Goal: Information Seeking & Learning: Learn about a topic

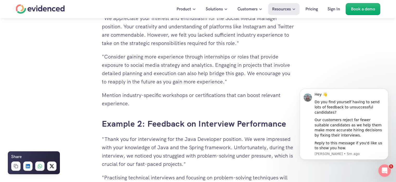
scroll to position [1171, 0]
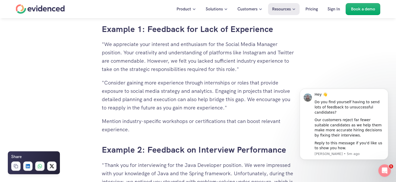
drag, startPoint x: 188, startPoint y: 61, endPoint x: 271, endPoint y: 70, distance: 83.0
click at [271, 70] on p ""We appreciate your interest and enthusiasm for the Social Media Manager positi…" at bounding box center [198, 56] width 192 height 33
copy p "we felt you lacked sufficient industry experience to take on the strategic resp…"
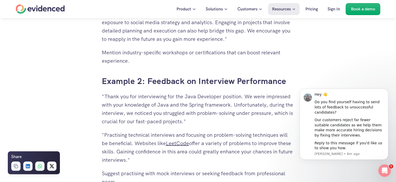
scroll to position [1249, 0]
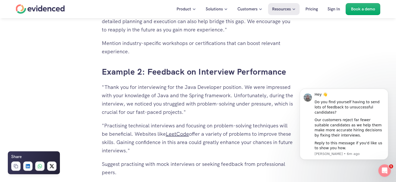
drag, startPoint x: 246, startPoint y: 86, endPoint x: 232, endPoint y: 96, distance: 16.6
click at [232, 96] on p ""Thank you for interviewing for the Java Developer position. We were impressed …" at bounding box center [198, 99] width 192 height 33
copy p "We were impressed with your knowledge of Java and the Spring framework."
click at [329, 57] on div "Need a hand? Try our feedback generator 👀 You've spent hours reviewing resumes,…" at bounding box center [198, 101] width 396 height 2424
drag, startPoint x: 271, startPoint y: 94, endPoint x: 279, endPoint y: 111, distance: 18.6
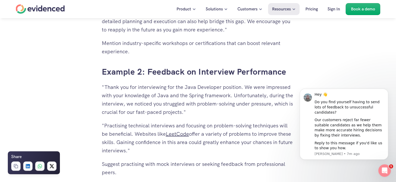
click at [279, 111] on p ""Thank you for interviewing for the Java Developer position. We were impressed …" at bounding box center [198, 99] width 192 height 33
copy p "during the interview, we noticed you struggled with problem-solving under press…"
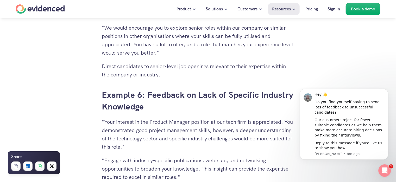
scroll to position [1847, 0]
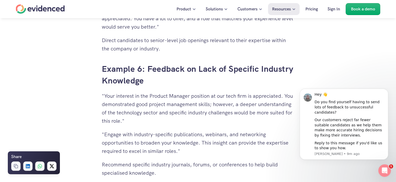
drag, startPoint x: 286, startPoint y: 95, endPoint x: 266, endPoint y: 120, distance: 31.8
click at [266, 120] on p ""Your interest in the Product Manager position at our tech firm is appreciated.…" at bounding box center [198, 108] width 192 height 33
copy p "You demonstrated good project management skills; however, a deeper understandin…"
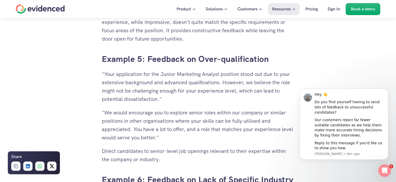
scroll to position [1735, 0]
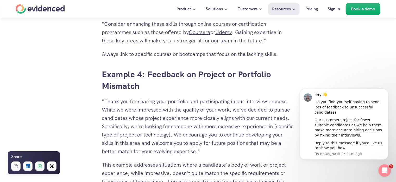
scroll to position [1639, 0]
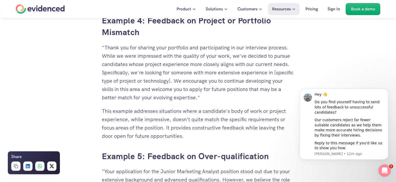
drag, startPoint x: 101, startPoint y: 55, endPoint x: 265, endPoint y: 92, distance: 168.2
copy p "While we were impressed with the quality of your work, we've decided to pursue …"
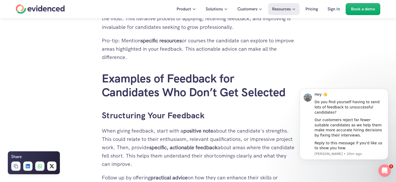
scroll to position [1014, 0]
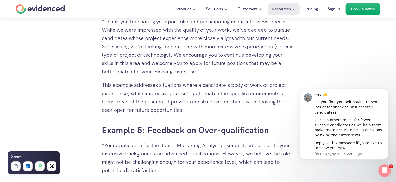
scroll to position [1639, 0]
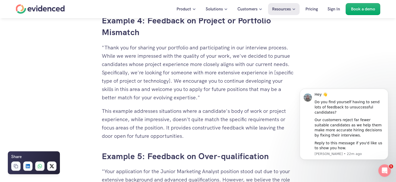
drag, startPoint x: 197, startPoint y: 79, endPoint x: 235, endPoint y: 98, distance: 43.2
click at [235, 98] on p ""Thank you for sharing your portfolio and participating in our interview proces…" at bounding box center [198, 72] width 192 height 58
copy p "We encourage you to continue developing your skills in this area and welcome yo…"
